Goal: Task Accomplishment & Management: Manage account settings

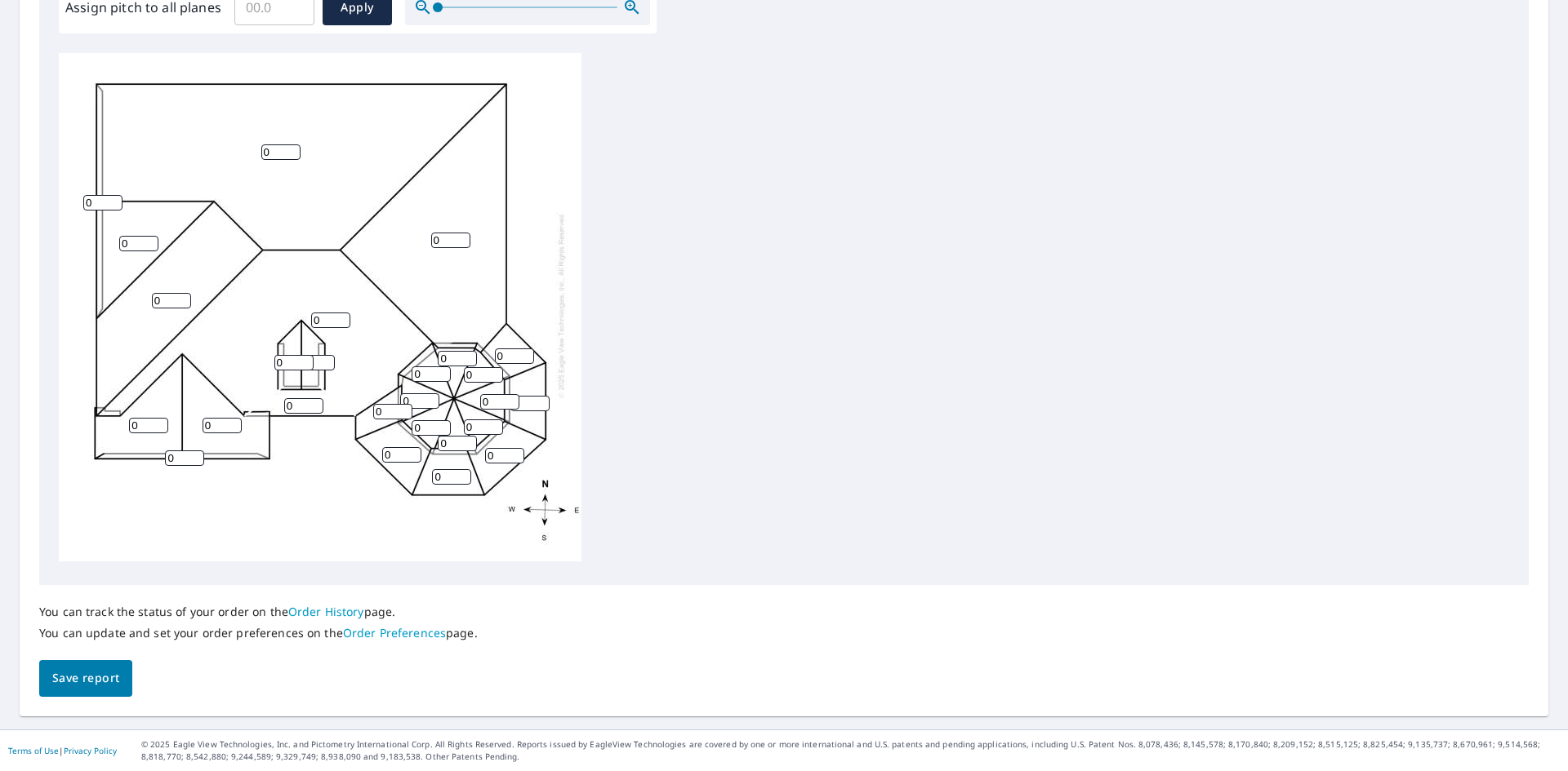
scroll to position [16, 0]
click at [113, 675] on span "Save report" at bounding box center [85, 678] width 67 height 20
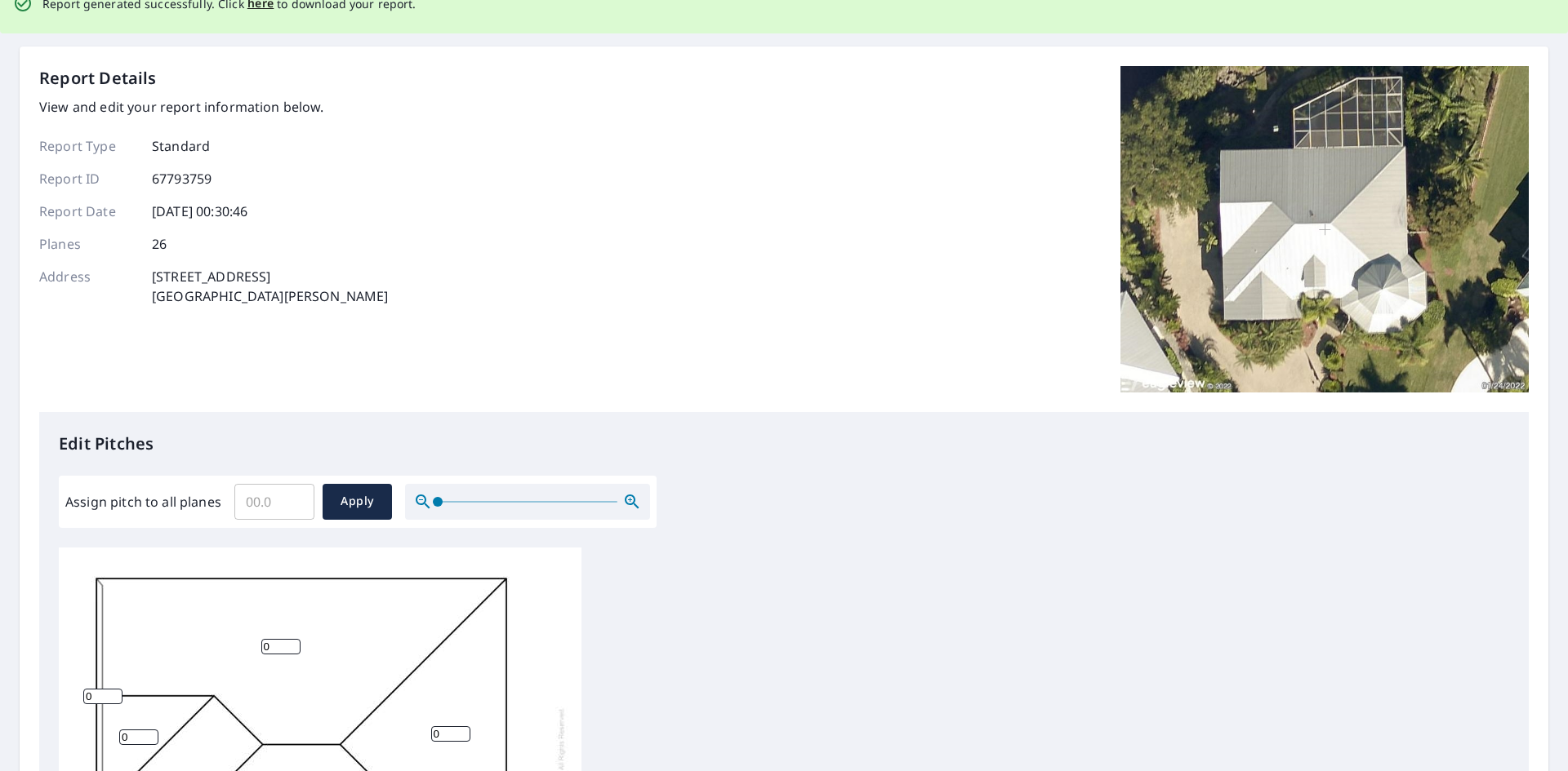
scroll to position [0, 0]
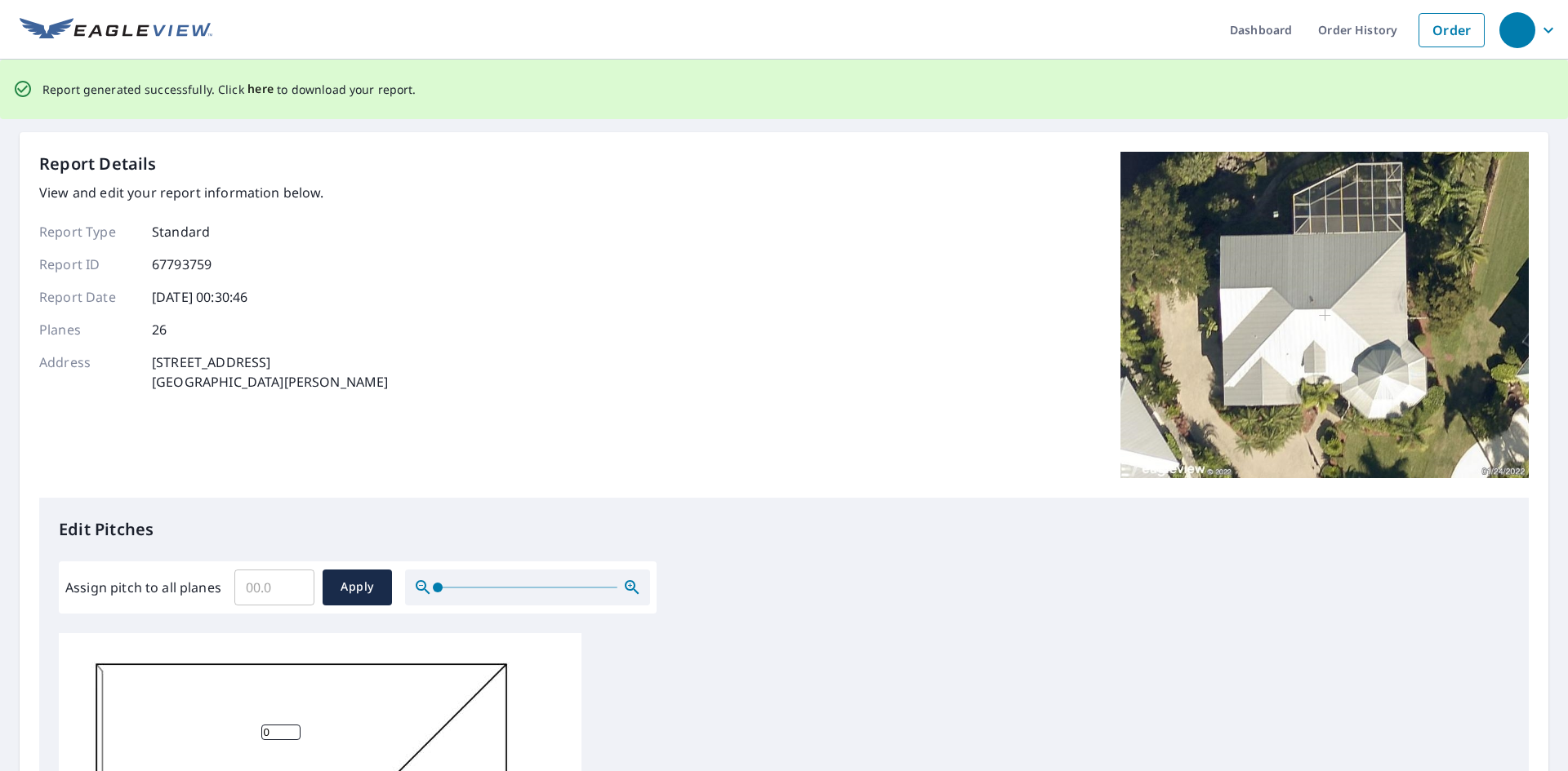
click at [252, 88] on span "here" at bounding box center [261, 89] width 27 height 20
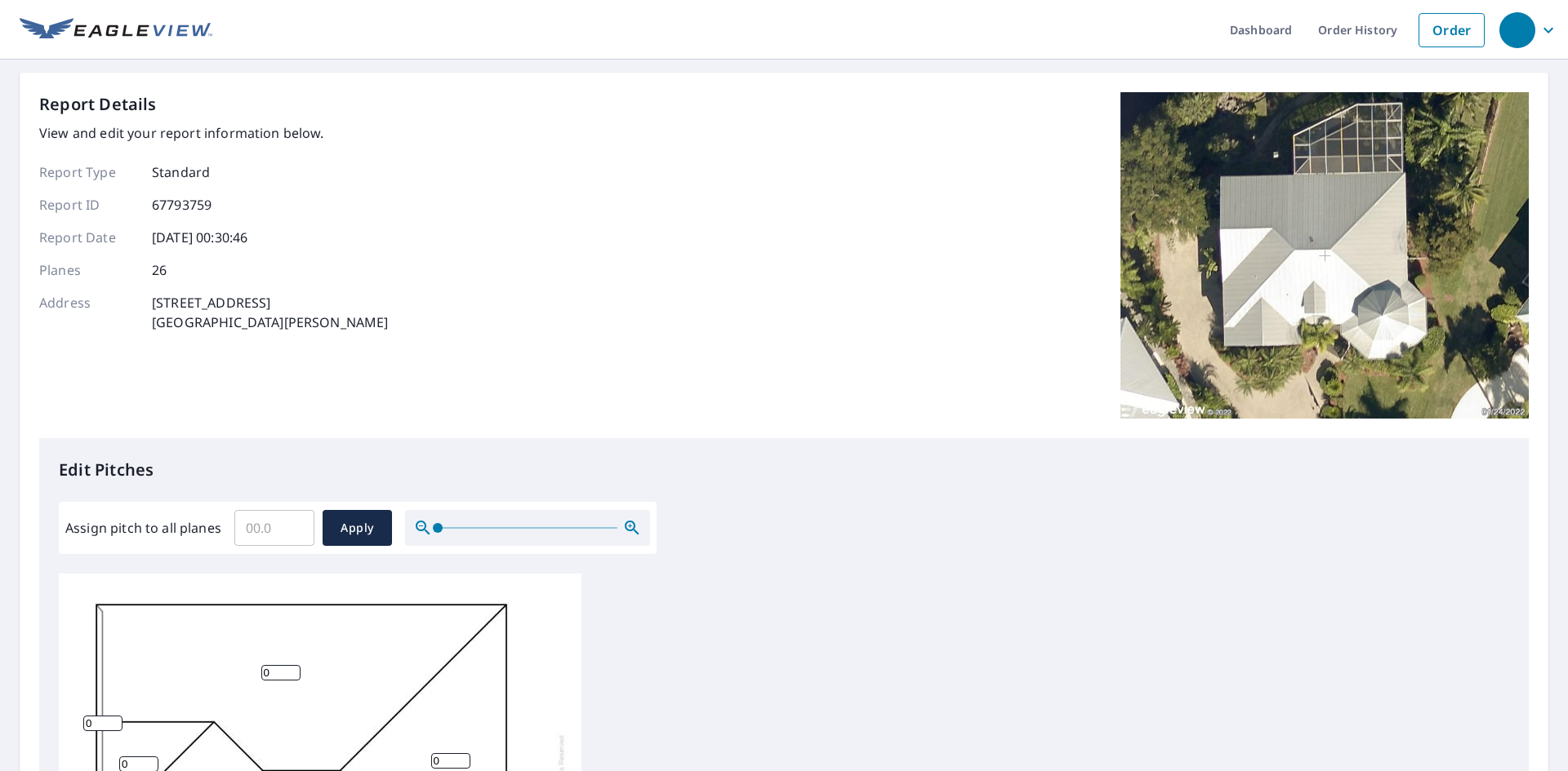
click at [885, 213] on div "Report Details View and edit your report information below. Report Type Standar…" at bounding box center [783, 265] width 1490 height 346
click at [685, 320] on div "Report Details View and edit your report information below. Report Type Standar…" at bounding box center [783, 265] width 1490 height 346
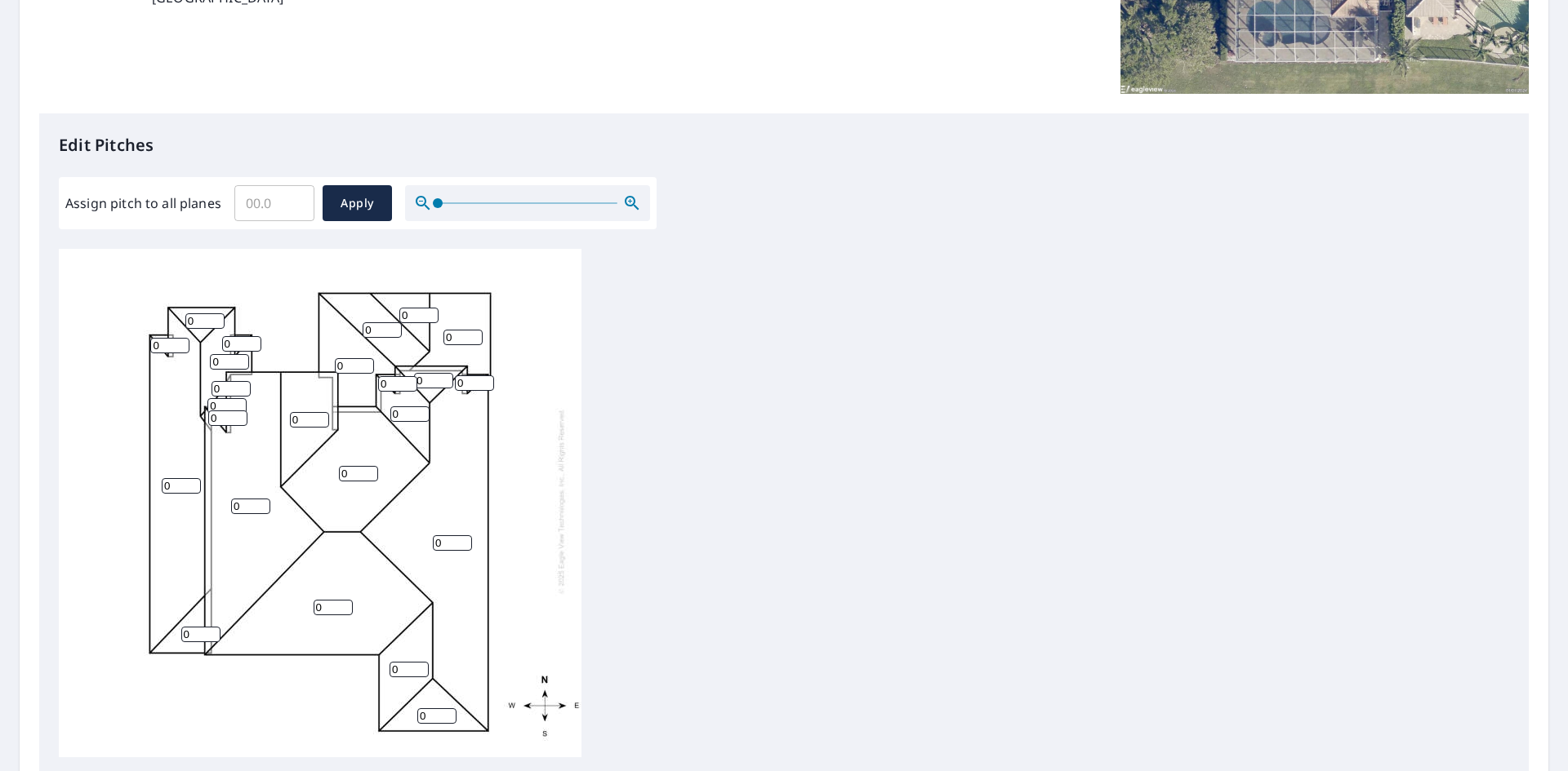
scroll to position [520, 0]
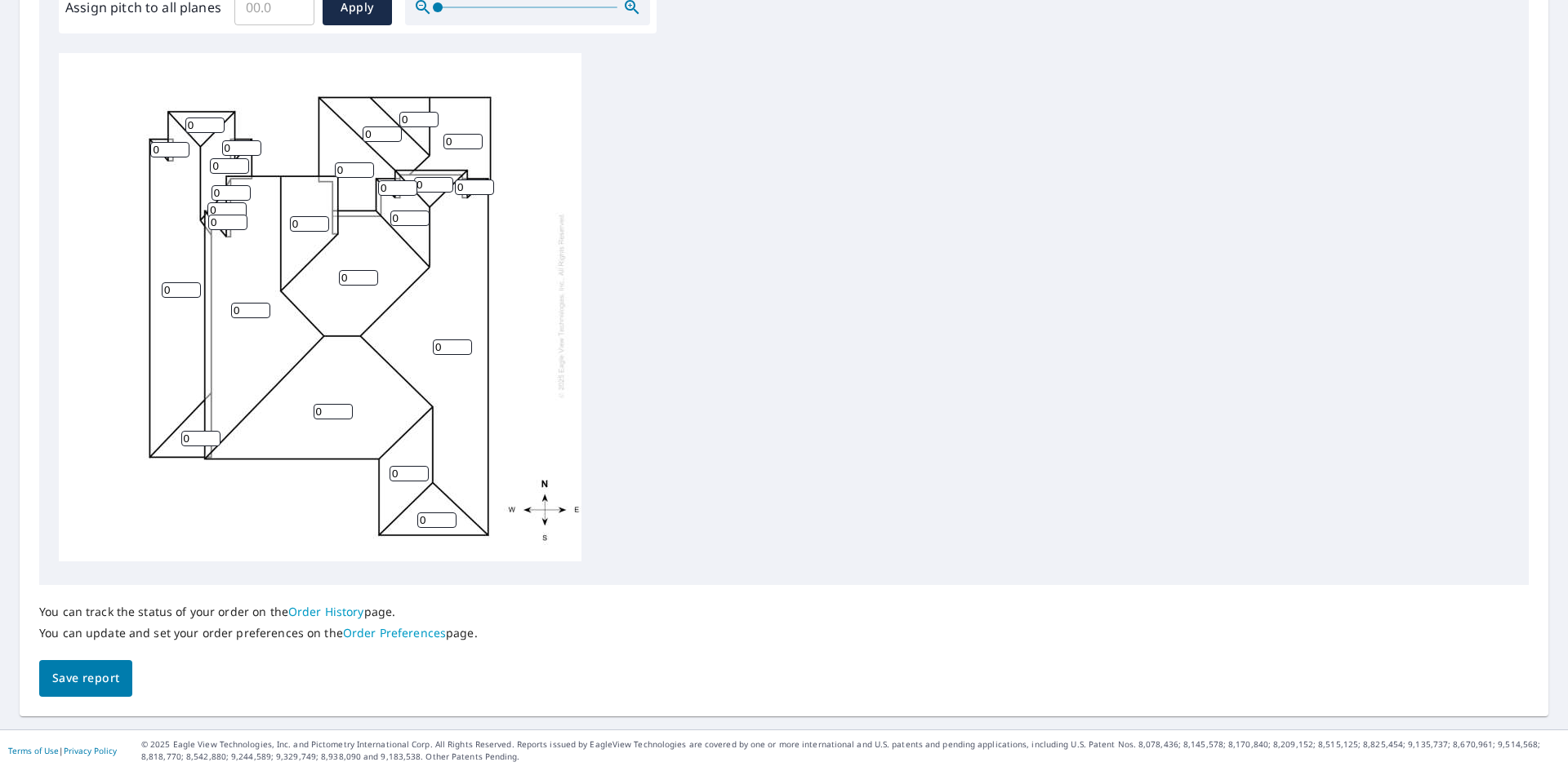
click at [103, 682] on span "Save report" at bounding box center [85, 678] width 67 height 20
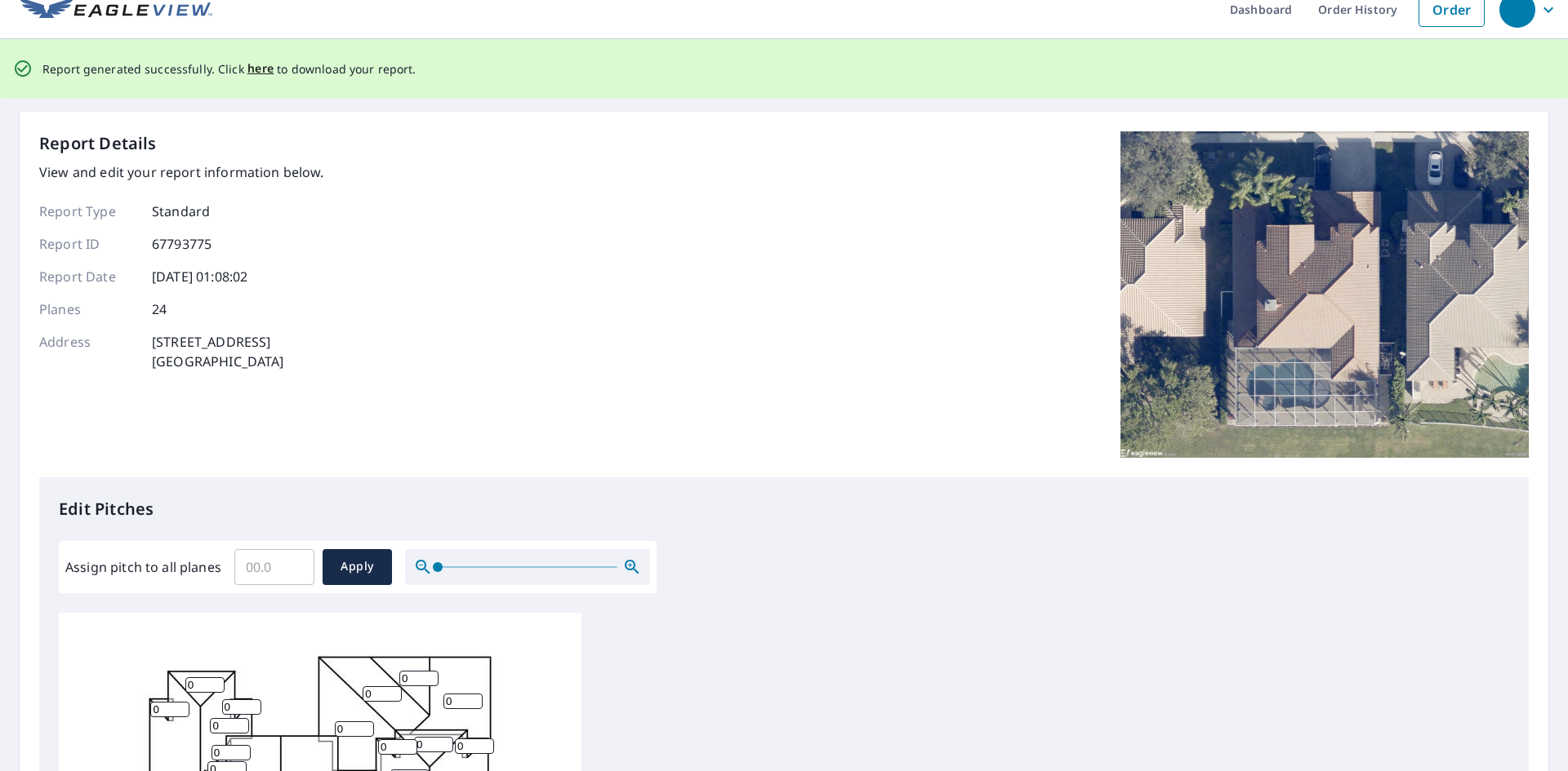
scroll to position [0, 0]
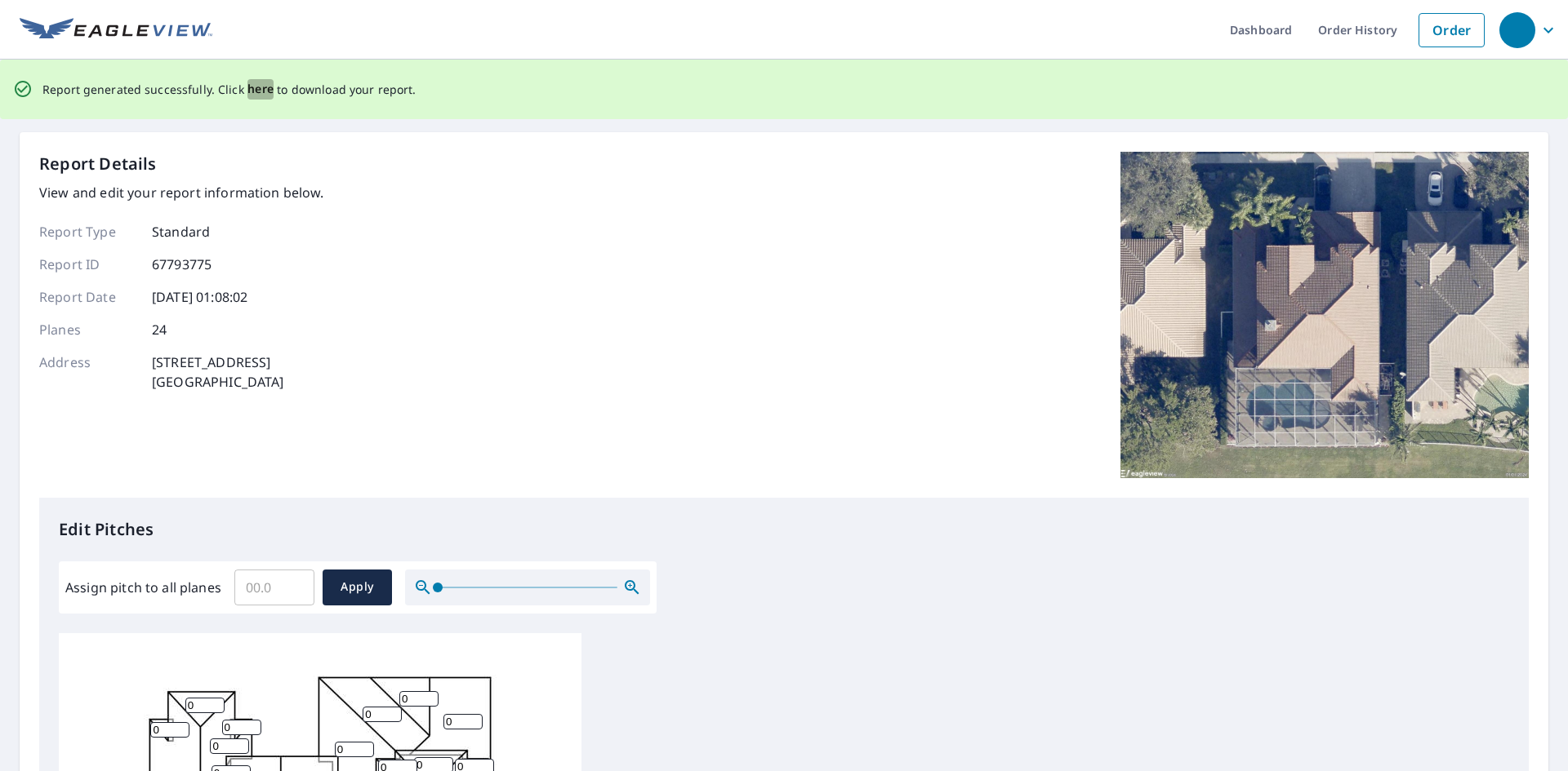
click at [255, 88] on span "here" at bounding box center [261, 89] width 27 height 20
